Goal: Contribute content: Contribute content

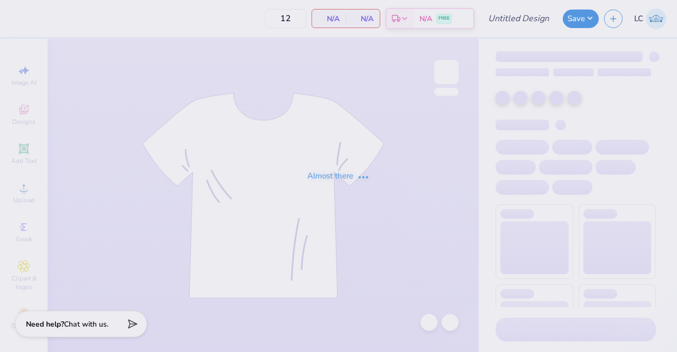
type input "DZ fall pr/gameday"
type input "150"
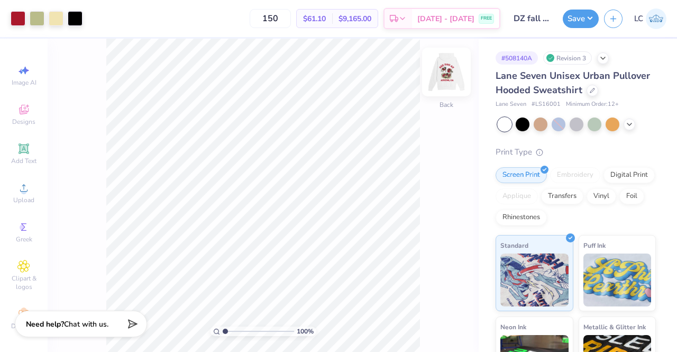
click at [447, 72] on img at bounding box center [446, 72] width 42 height 42
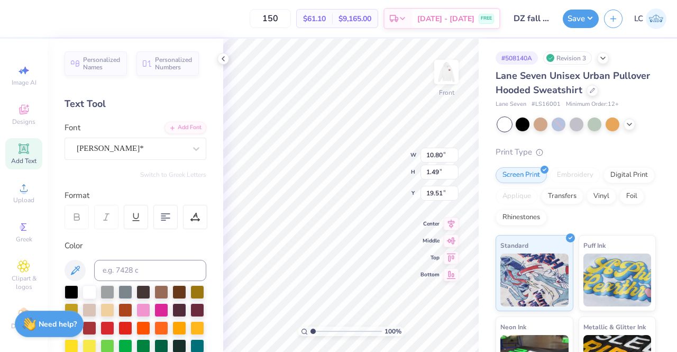
scroll to position [8, 3]
type textarea "[PERSON_NAME]"
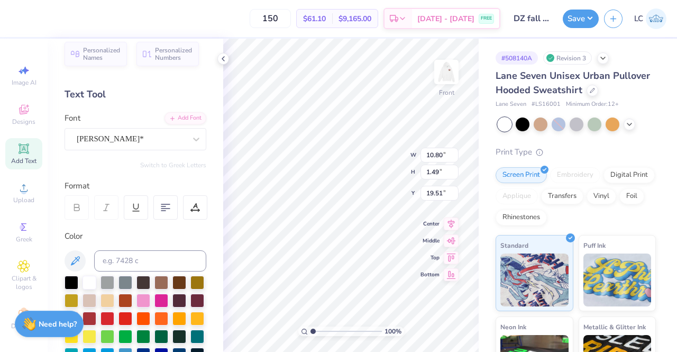
scroll to position [0, 0]
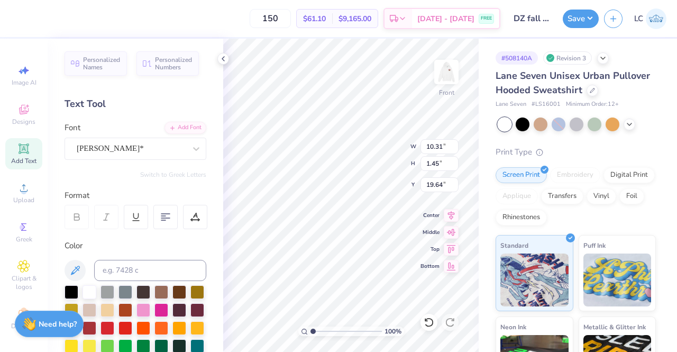
type input "10.31"
type input "1.45"
type input "19.60"
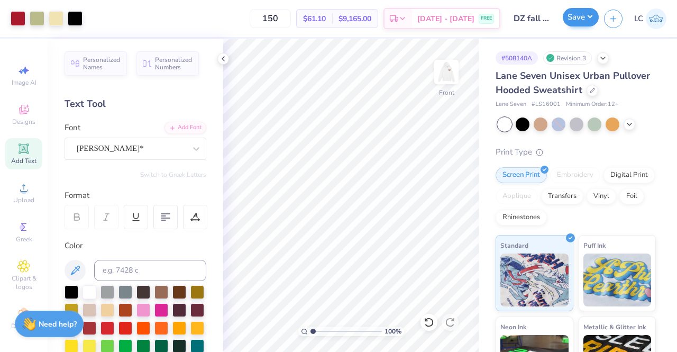
click at [571, 26] on div "Save" at bounding box center [581, 19] width 36 height 19
click at [583, 13] on button "Save" at bounding box center [581, 17] width 36 height 19
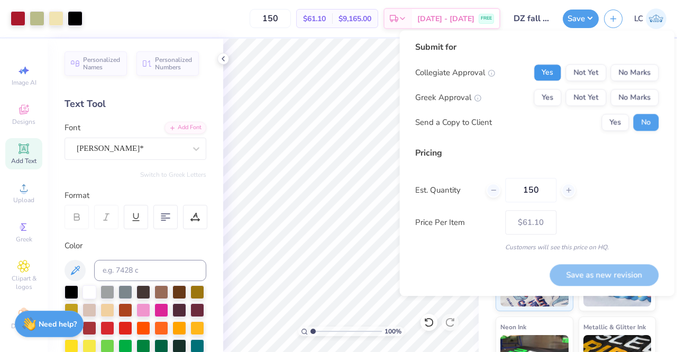
click at [553, 78] on button "Yes" at bounding box center [548, 72] width 28 height 17
click at [552, 95] on button "Yes" at bounding box center [548, 97] width 28 height 17
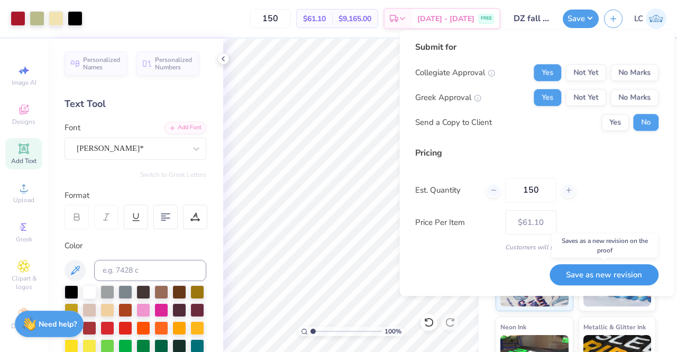
click at [592, 273] on button "Save as new revision" at bounding box center [604, 275] width 109 height 22
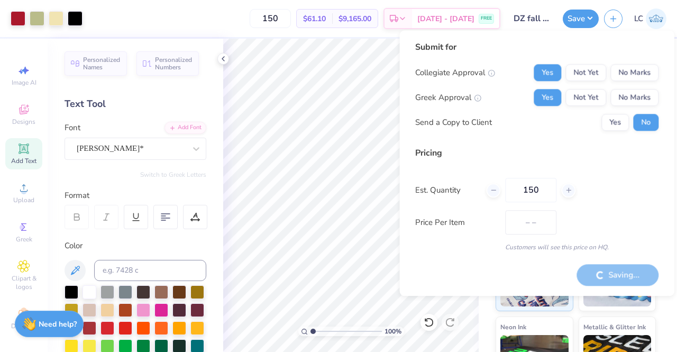
type input "$61.10"
